Goal: Submit feedback/report problem

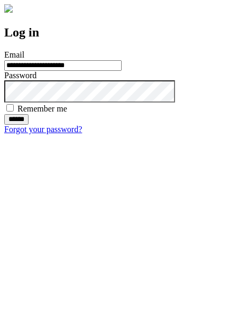
click at [29, 125] on input "******" at bounding box center [16, 119] width 24 height 11
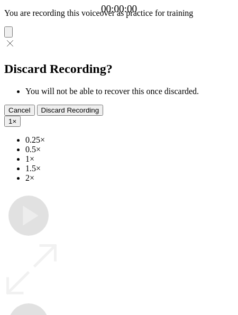
type input "**********"
